Goal: Task Accomplishment & Management: Use online tool/utility

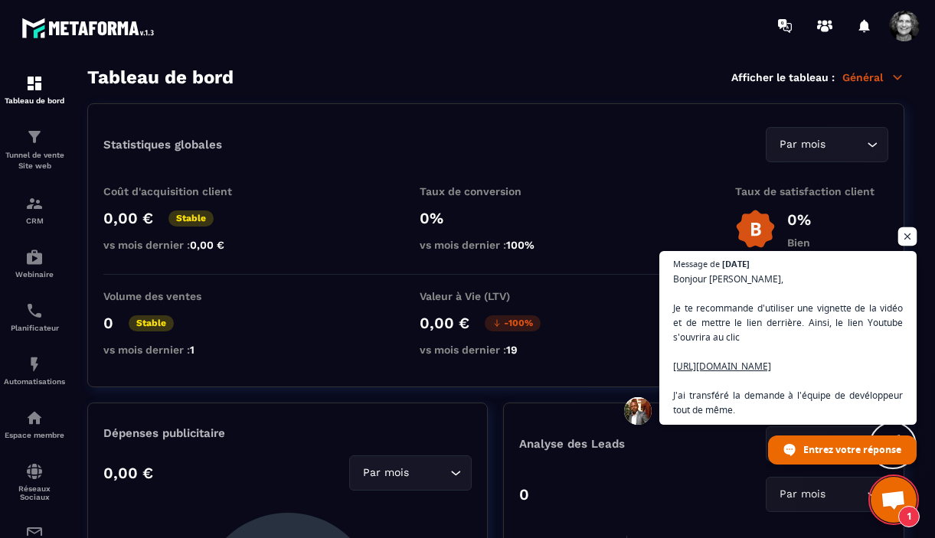
click at [909, 227] on span "Ouvrir le chat" at bounding box center [907, 236] width 19 height 19
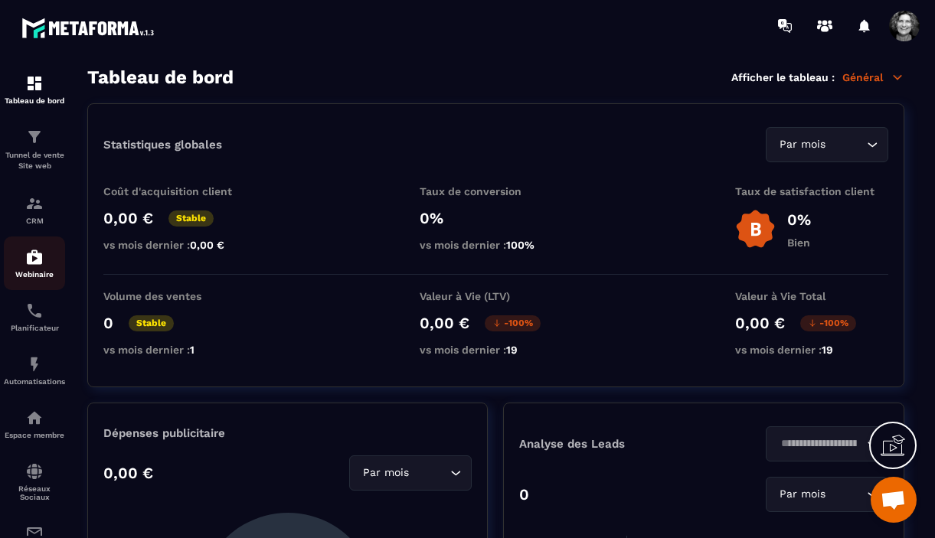
click at [21, 262] on div "Webinaire" at bounding box center [34, 263] width 61 height 31
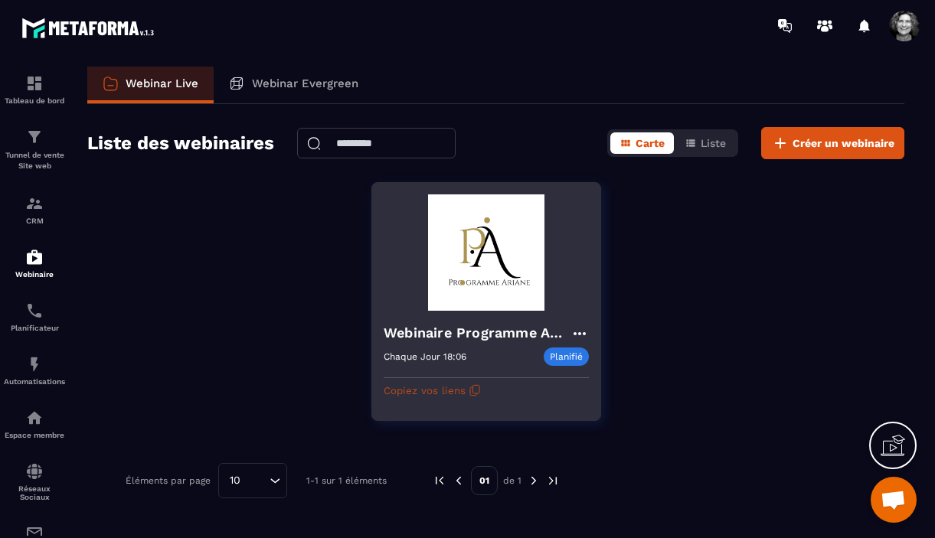
click at [446, 389] on button "Copiez vos liens" at bounding box center [432, 390] width 97 height 24
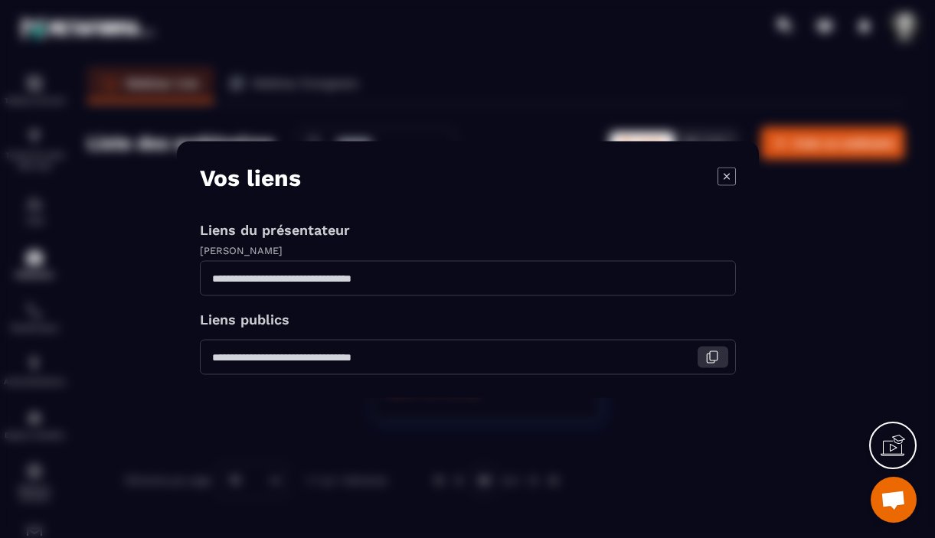
click at [710, 356] on icon "Modal window" at bounding box center [714, 355] width 8 height 9
click at [710, 355] on icon "Modal window" at bounding box center [712, 357] width 14 height 14
